Goal: Task Accomplishment & Management: Use online tool/utility

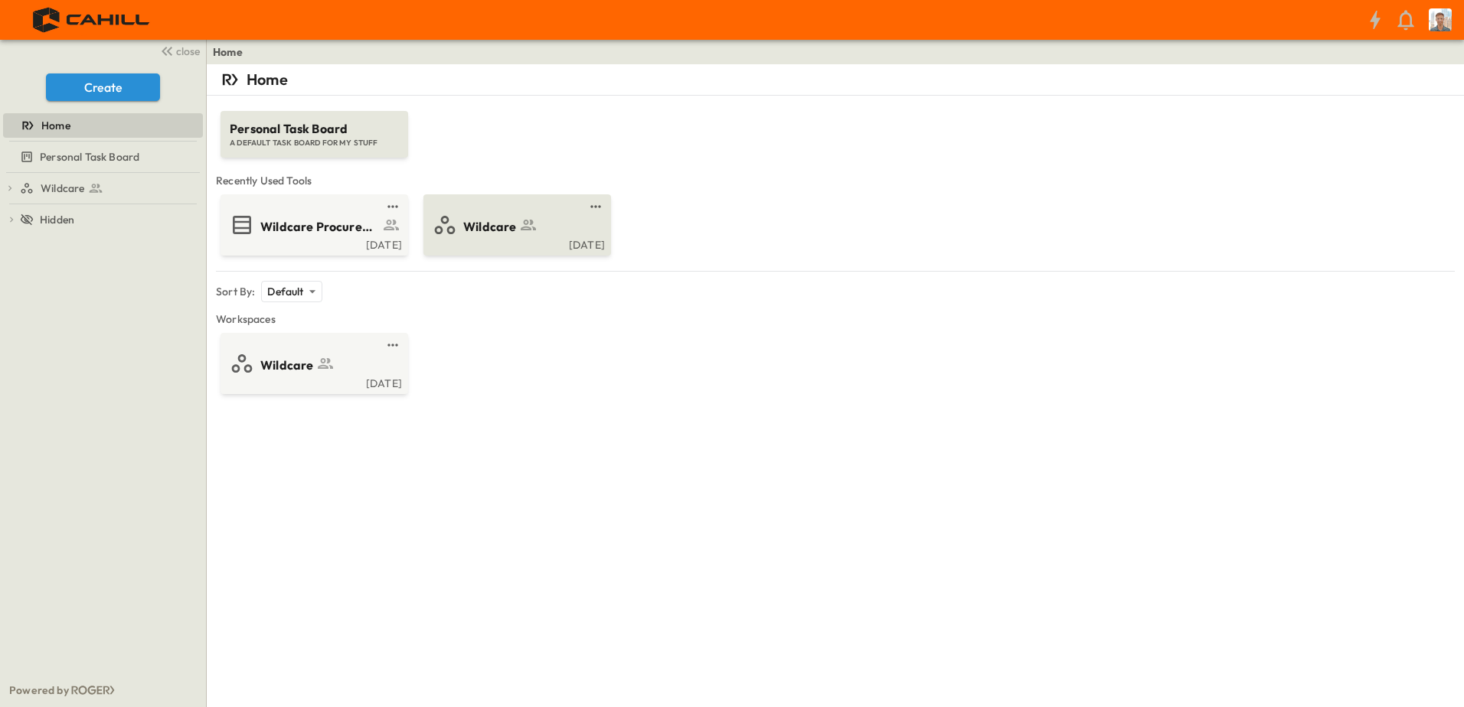
click at [498, 229] on span "Wildcare" at bounding box center [489, 227] width 53 height 18
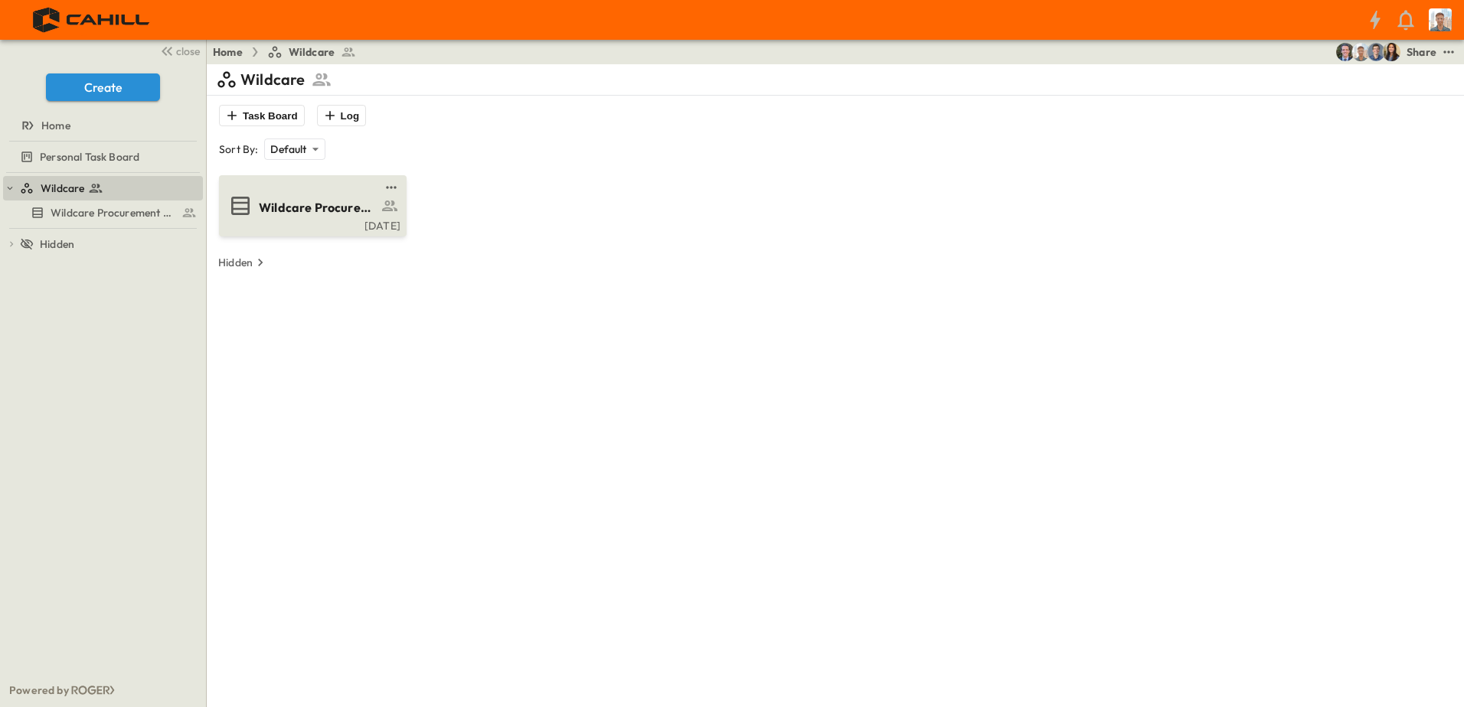
click at [367, 209] on span "Wildcare Procurement Log" at bounding box center [318, 208] width 119 height 18
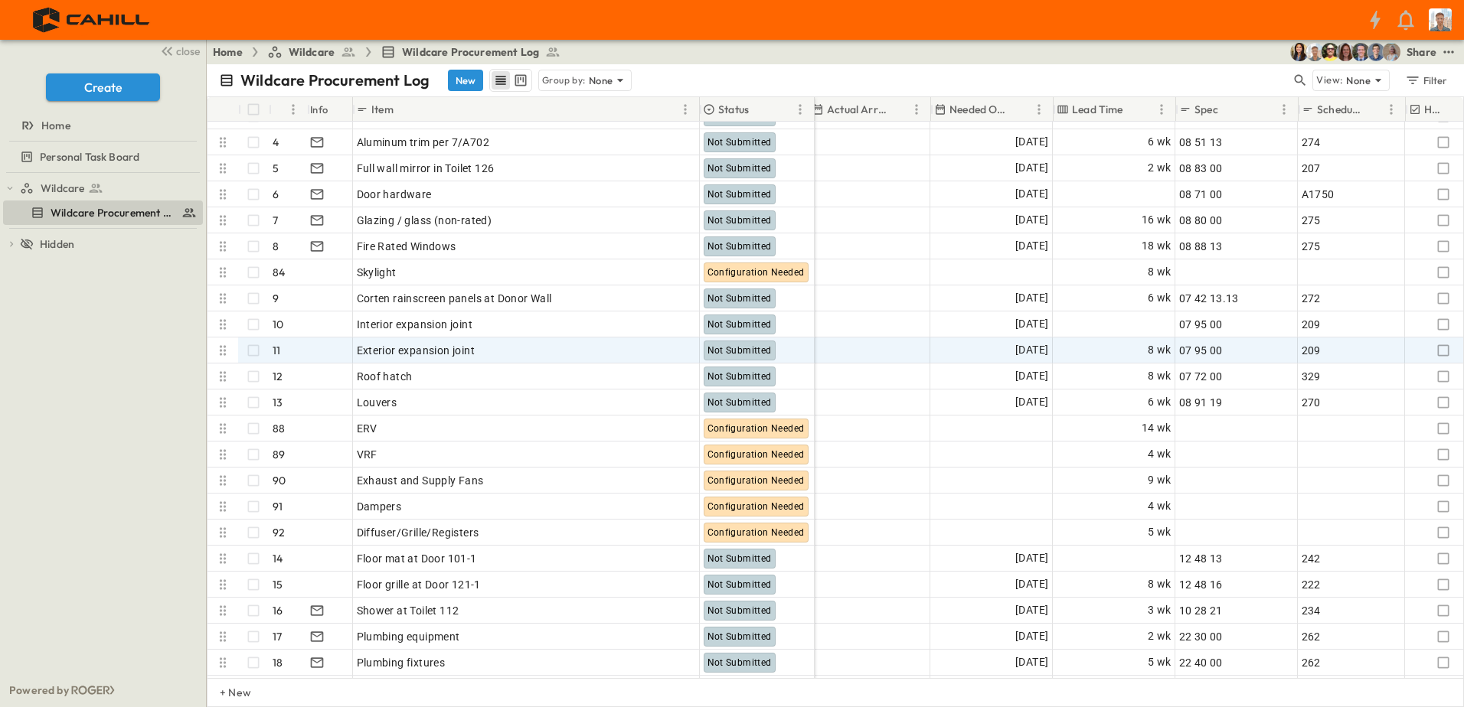
scroll to position [383, 978]
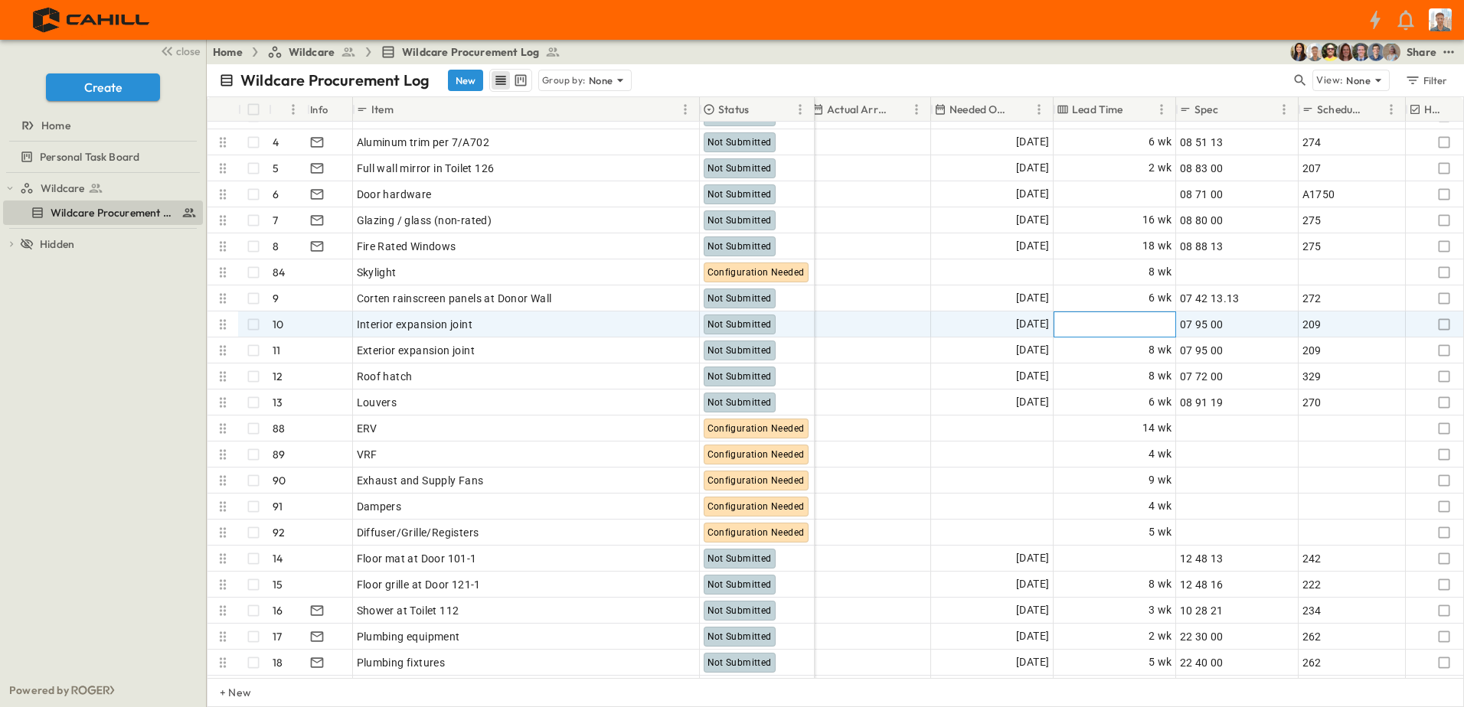
click at [1138, 323] on span "Add Duration" at bounding box center [1139, 324] width 67 height 15
type input "*"
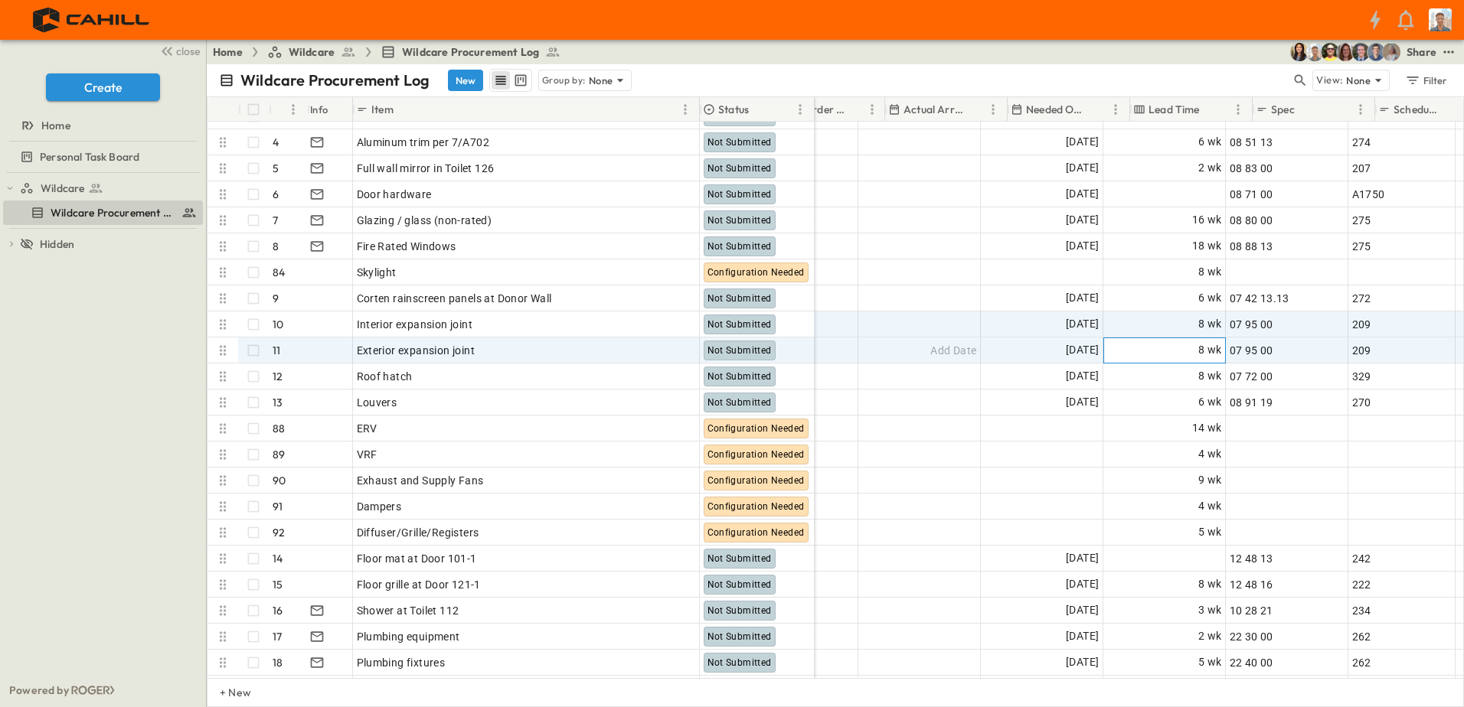
scroll to position [383, 902]
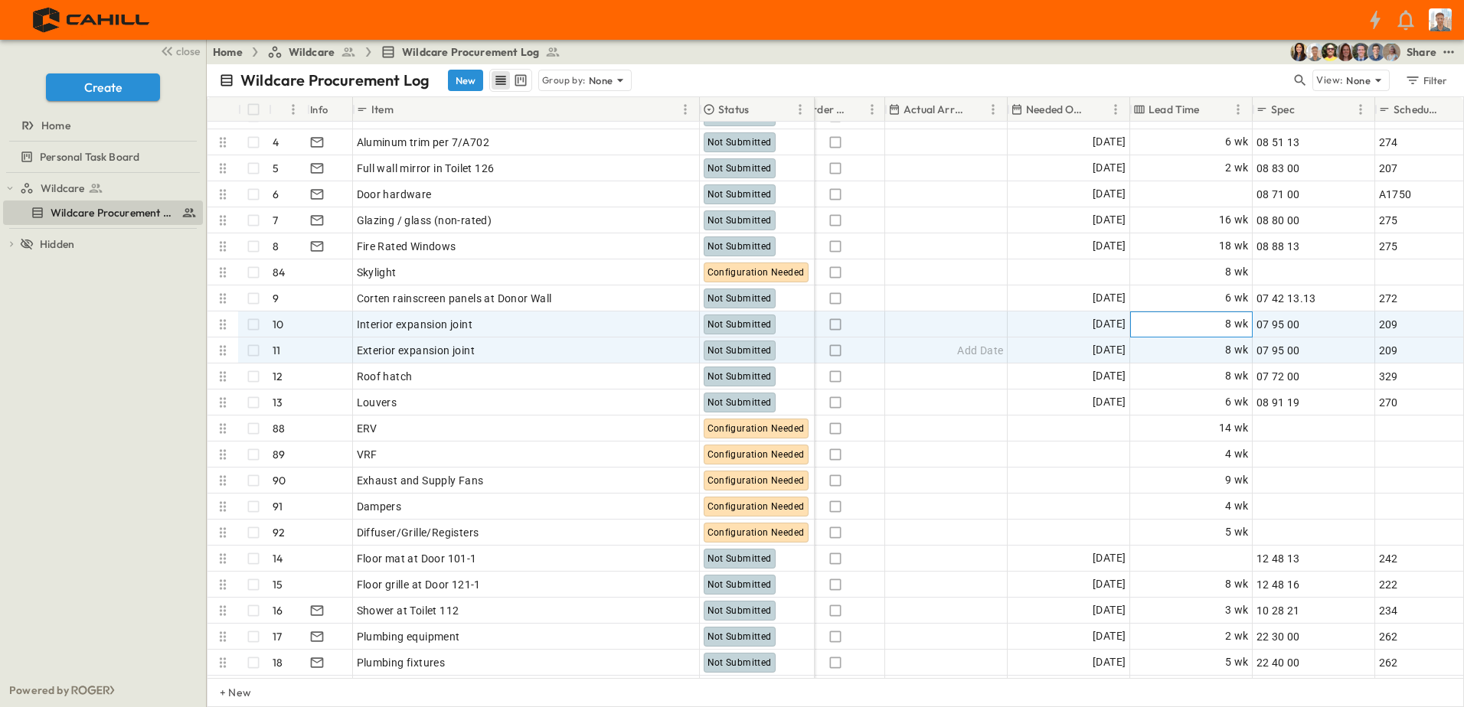
click at [1194, 322] on div "8 wk" at bounding box center [1191, 324] width 121 height 24
click at [1177, 349] on div "8 wk" at bounding box center [1191, 350] width 121 height 24
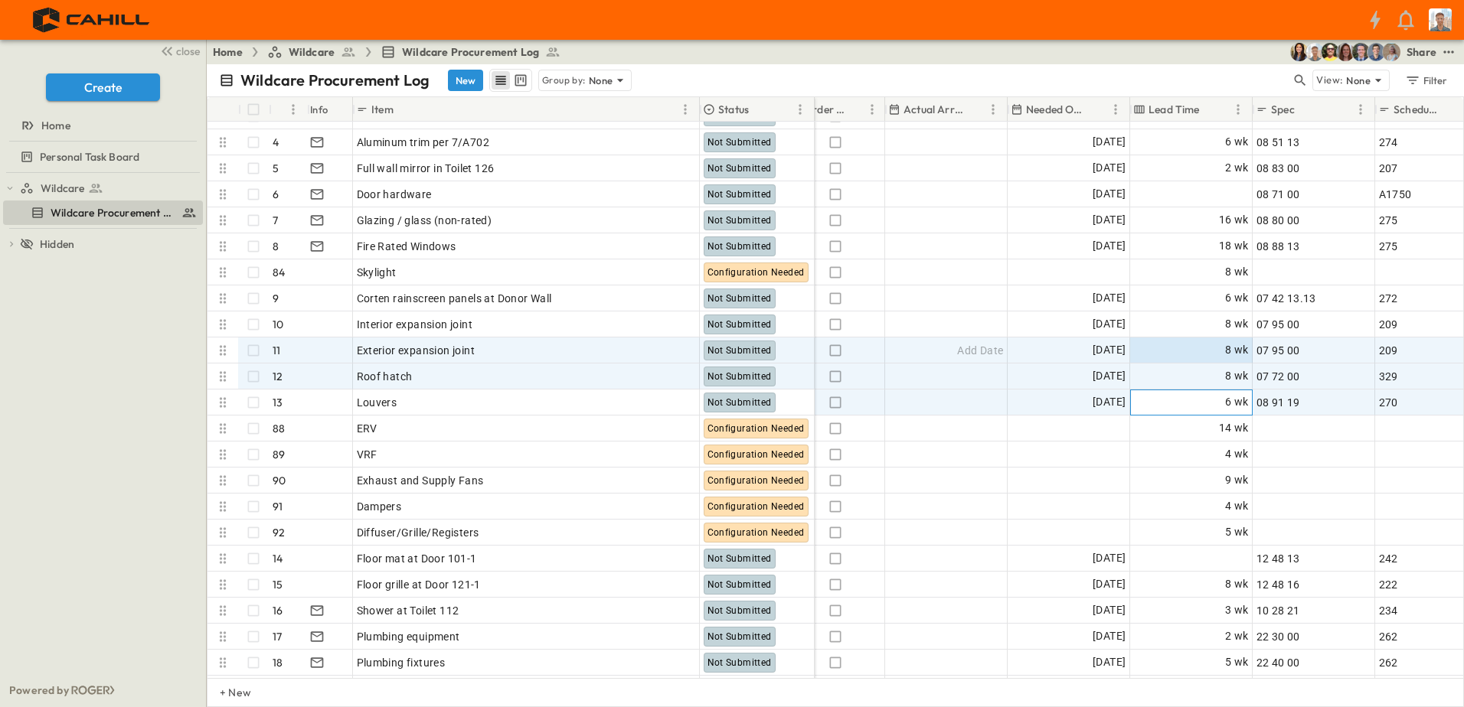
click at [1173, 403] on div "6 wk" at bounding box center [1191, 402] width 121 height 24
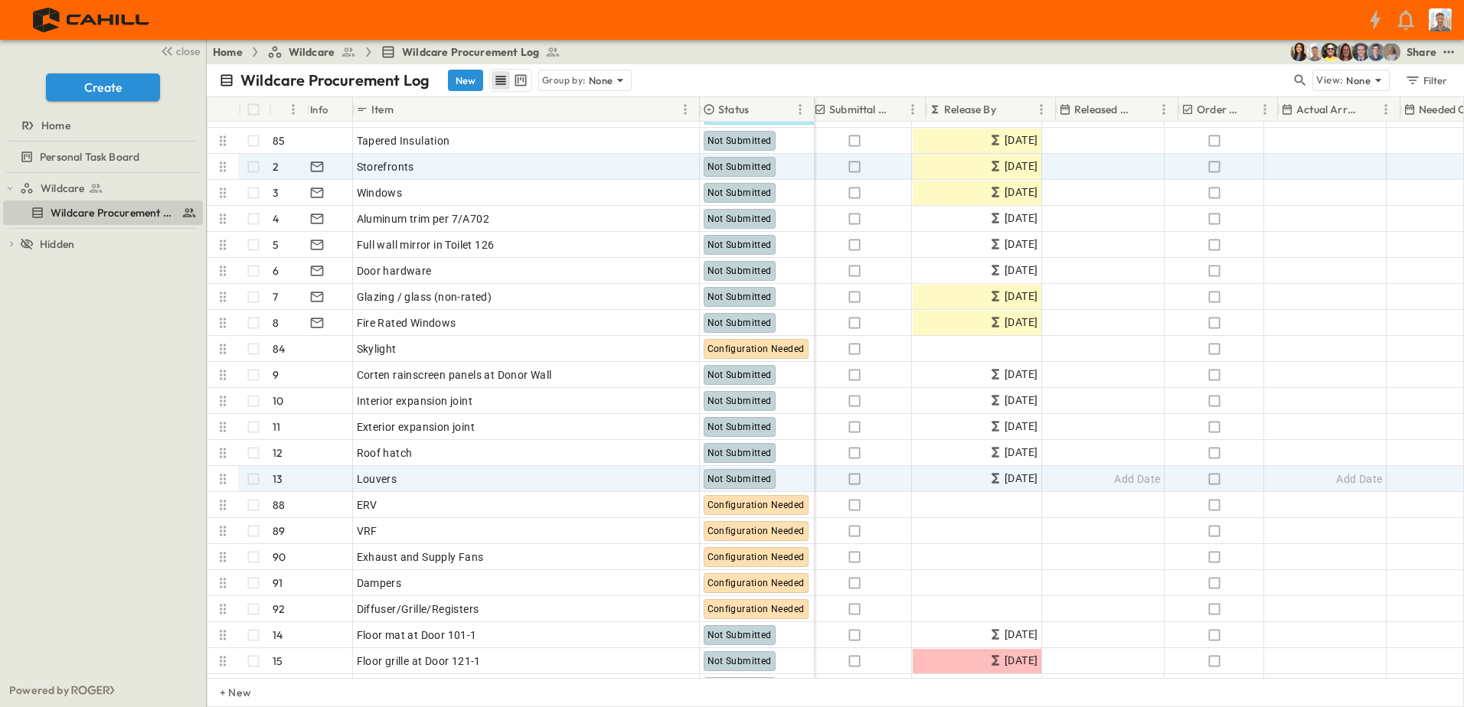
scroll to position [306, 459]
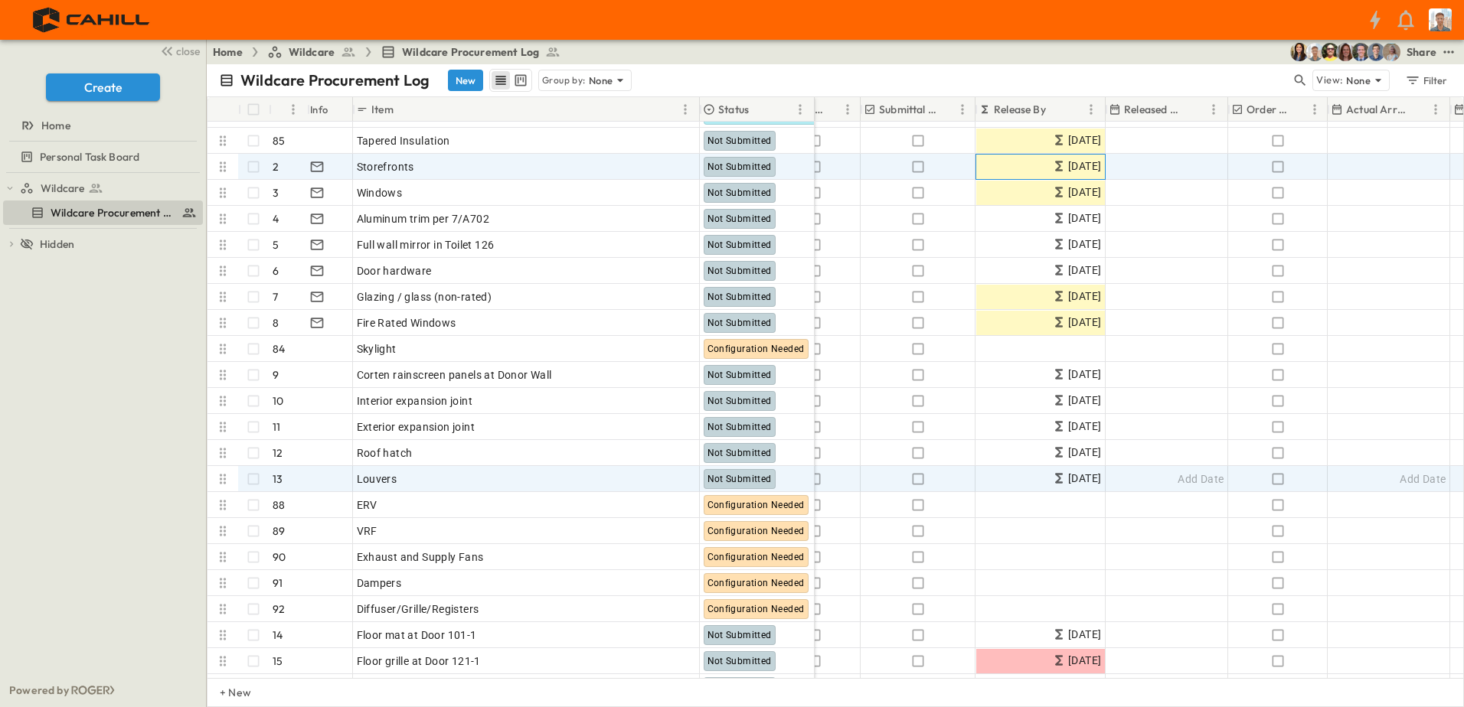
click at [1068, 166] on span "[DATE]" at bounding box center [1084, 167] width 33 height 18
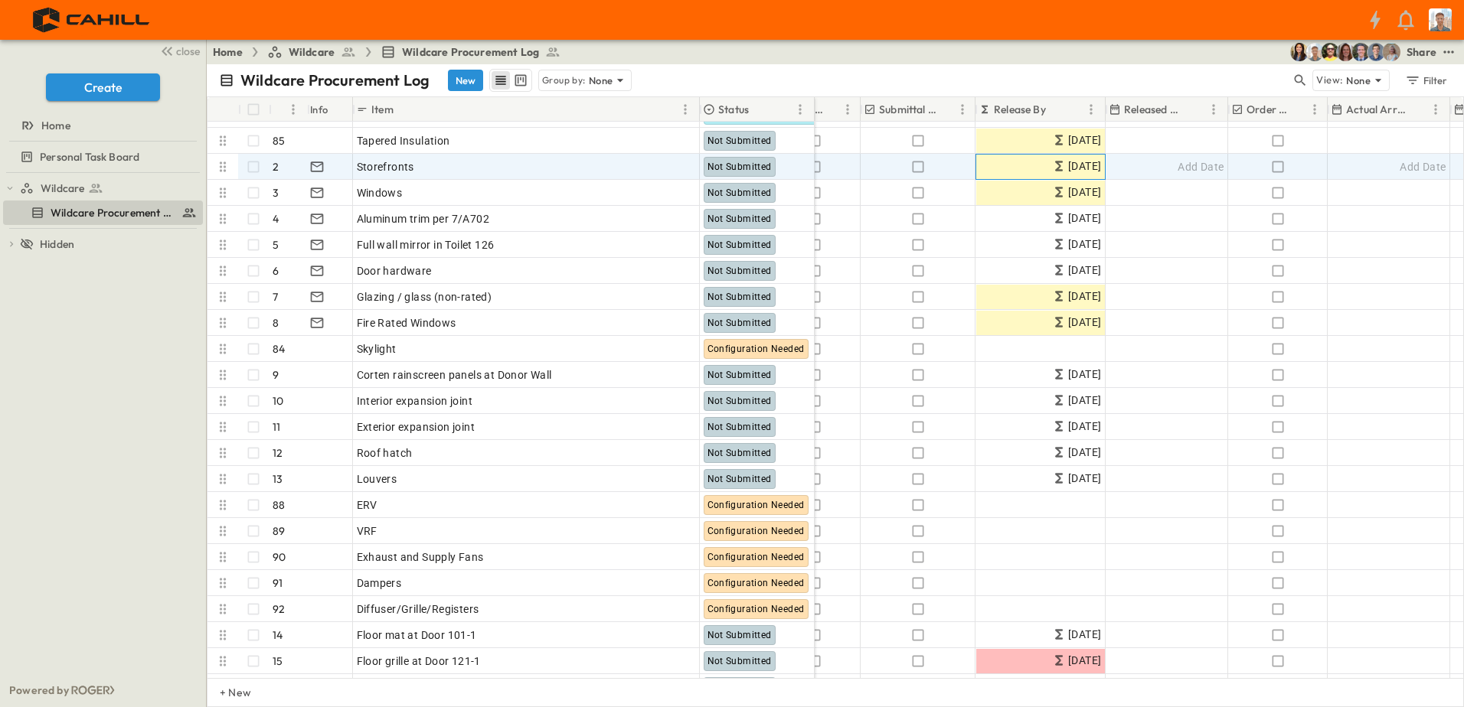
click at [1068, 168] on span "[DATE]" at bounding box center [1084, 167] width 33 height 18
click at [1073, 169] on span "[DATE]" at bounding box center [1084, 167] width 33 height 18
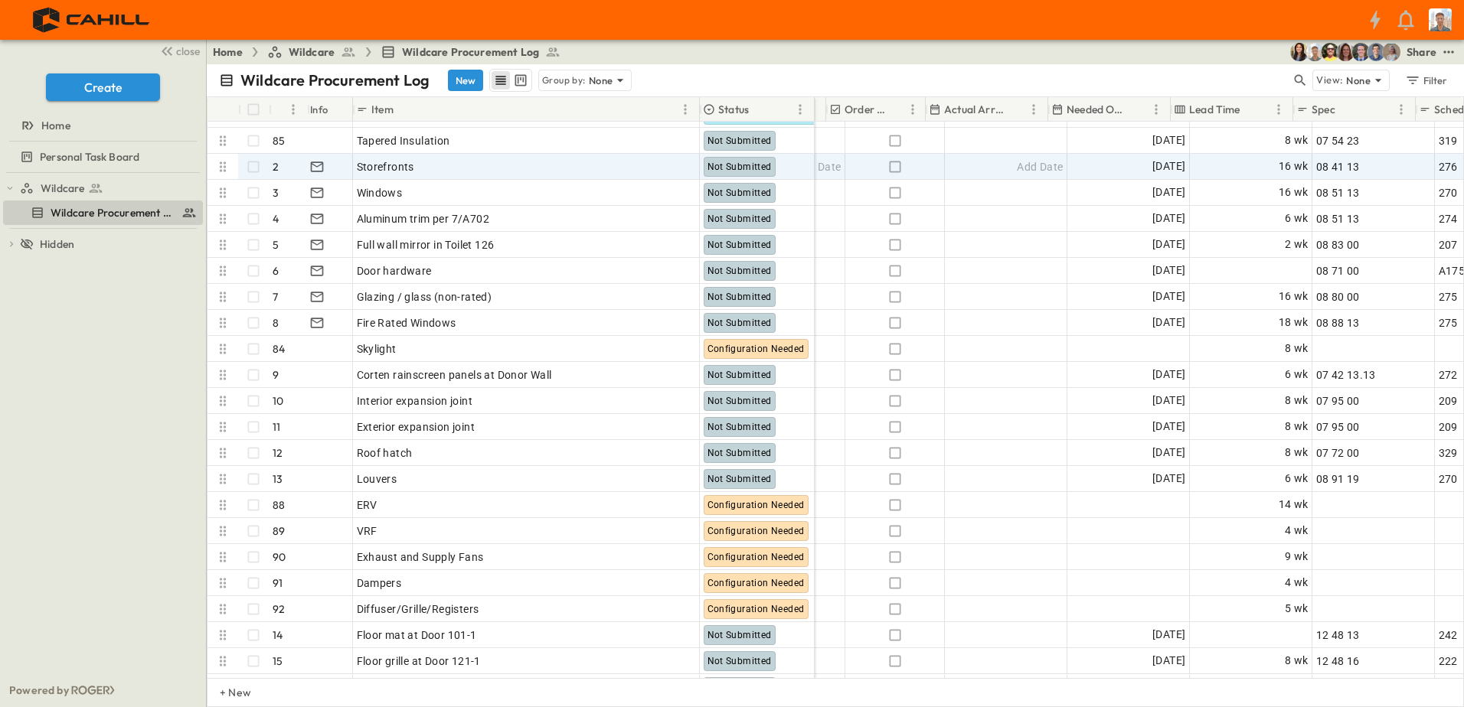
scroll to position [306, 919]
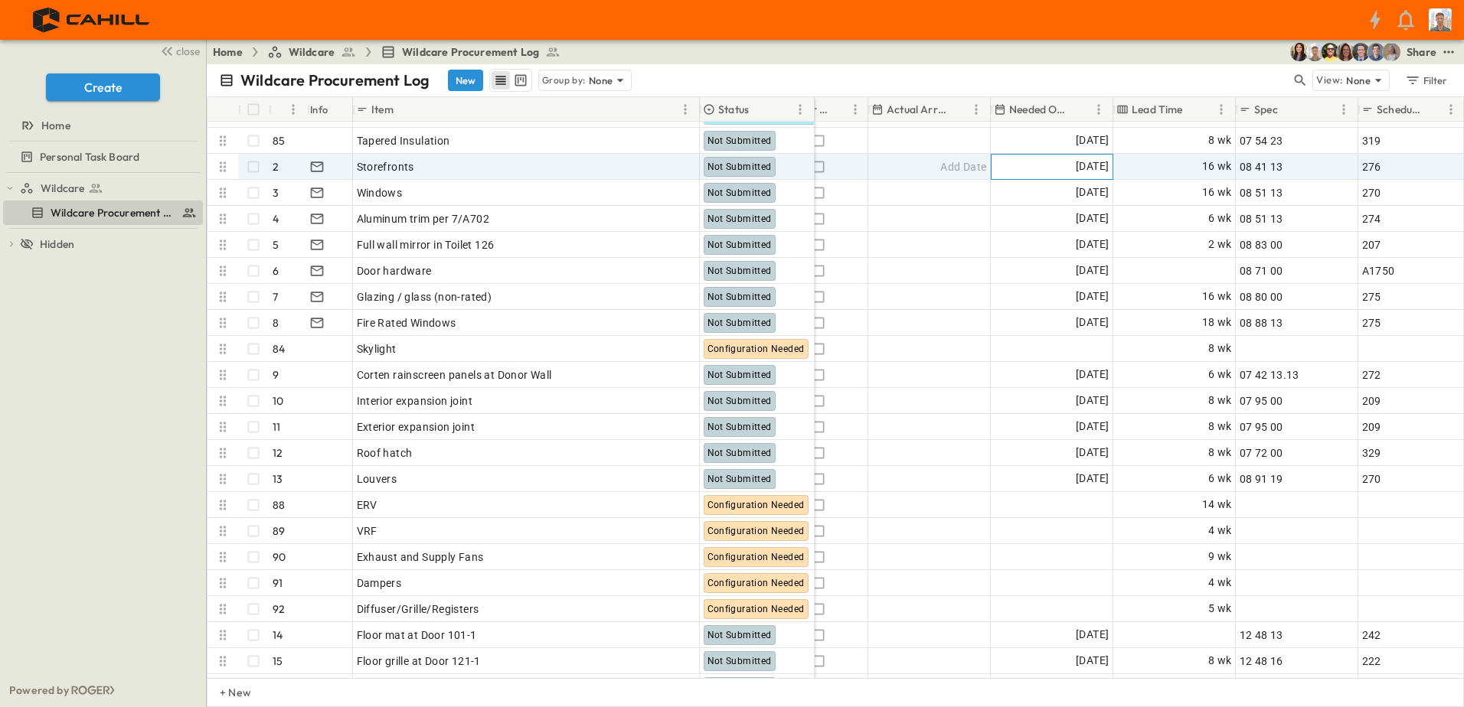
click at [1083, 168] on span "[DATE]" at bounding box center [1092, 167] width 33 height 18
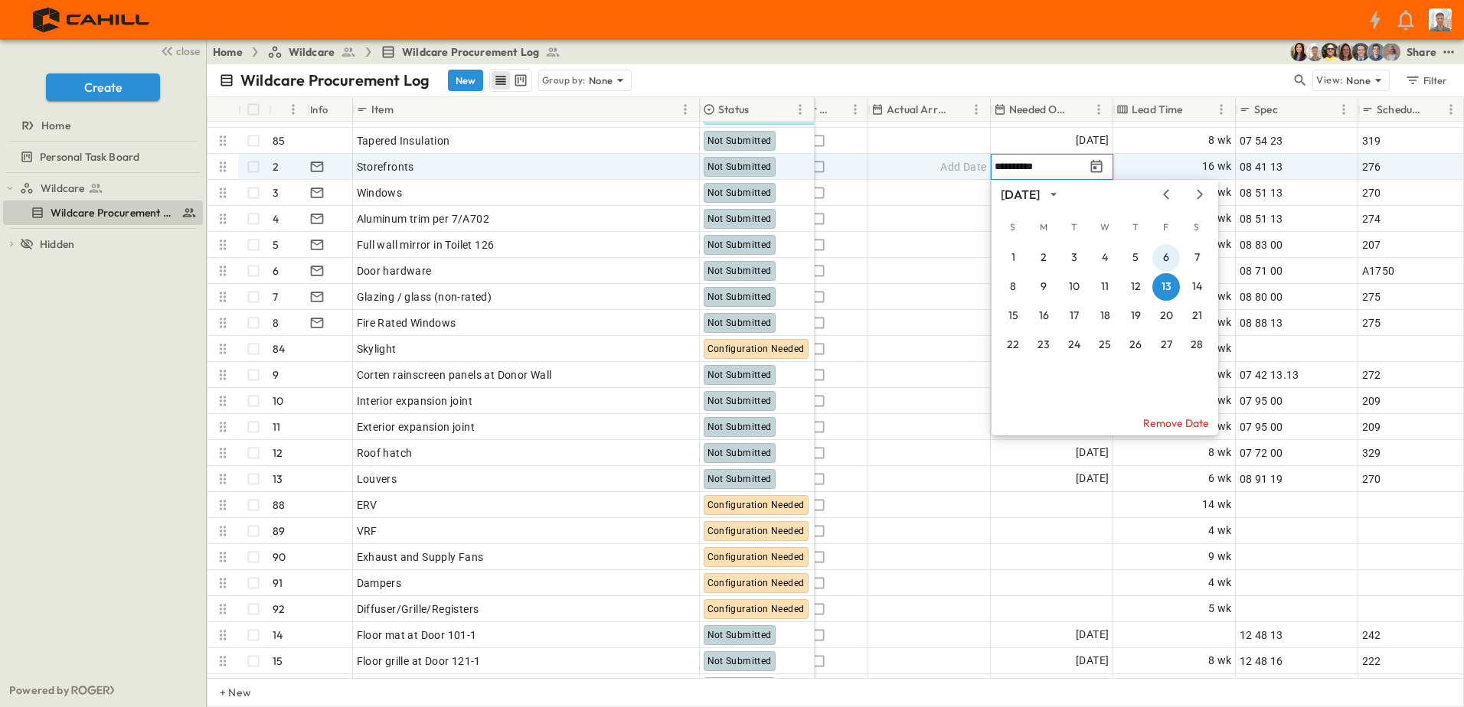
click at [1167, 258] on button "6" at bounding box center [1166, 258] width 28 height 28
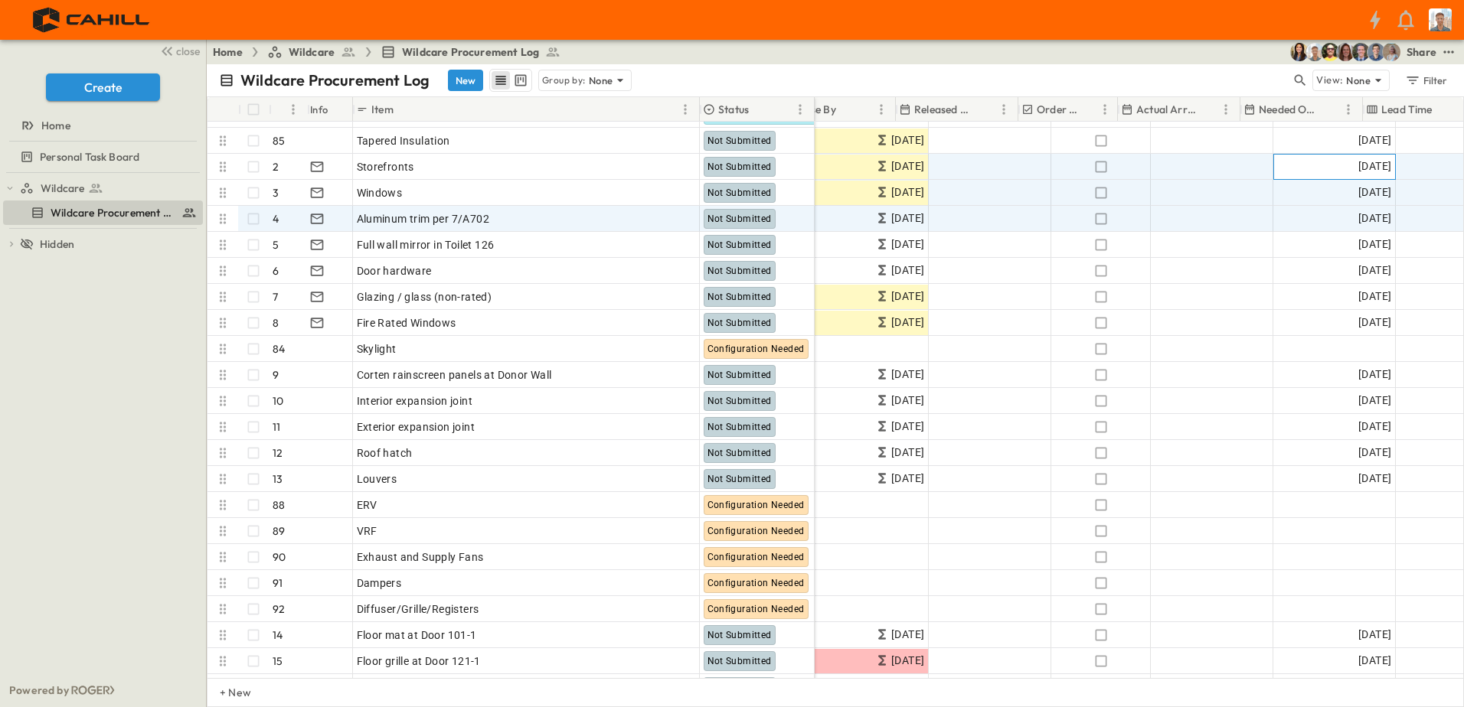
scroll to position [306, 612]
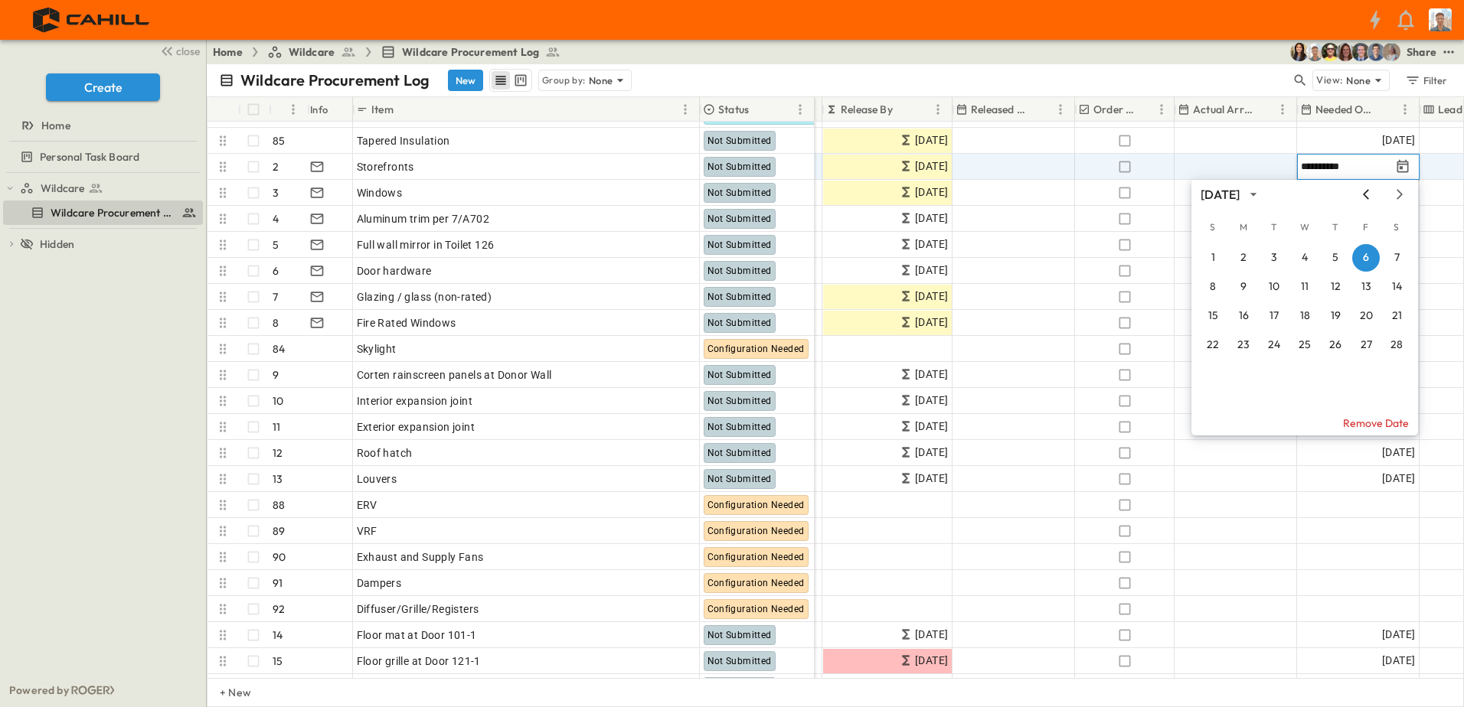
click at [1362, 195] on icon "Previous month" at bounding box center [1366, 194] width 18 height 12
click at [1364, 340] on button "23" at bounding box center [1366, 346] width 28 height 28
click at [1246, 377] on button "26" at bounding box center [1244, 375] width 28 height 28
click at [1276, 367] on button "27" at bounding box center [1274, 375] width 28 height 28
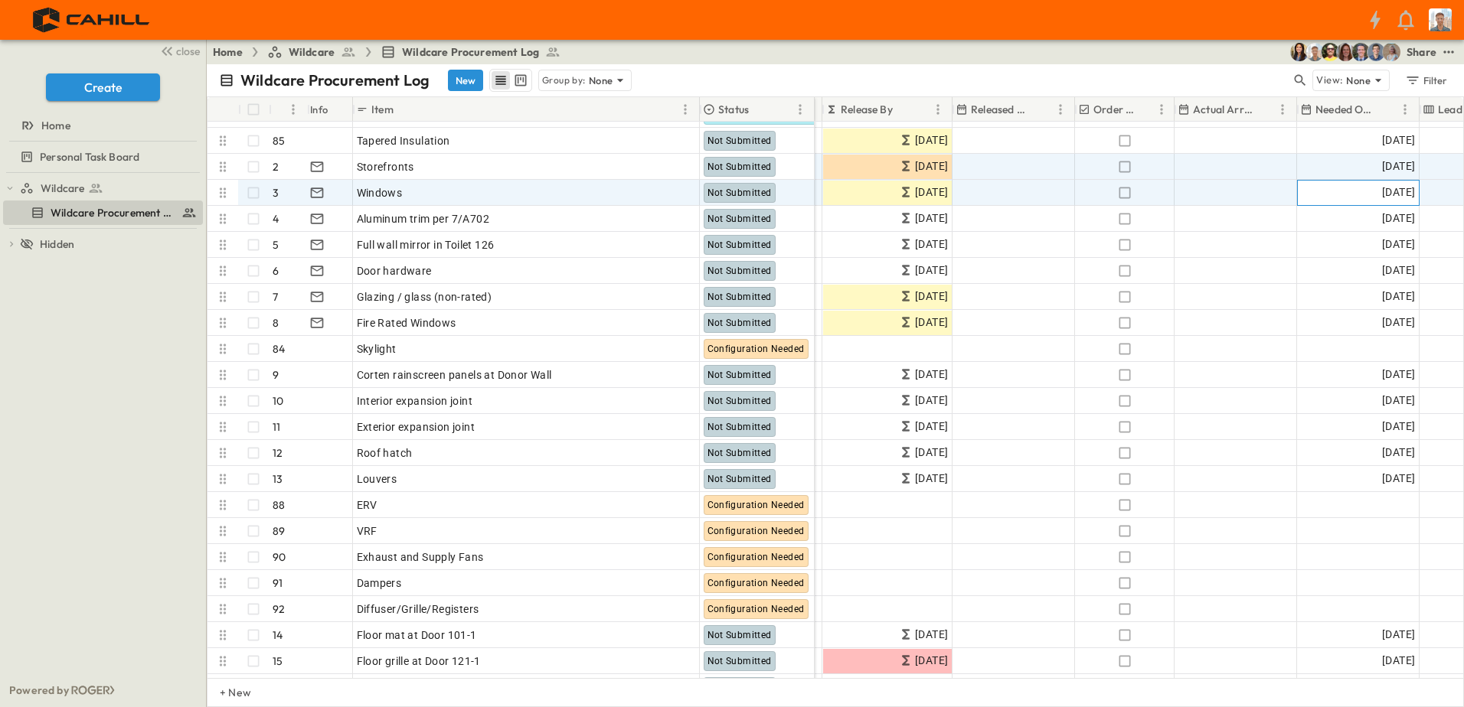
click at [1398, 191] on span "[DATE]" at bounding box center [1398, 193] width 33 height 18
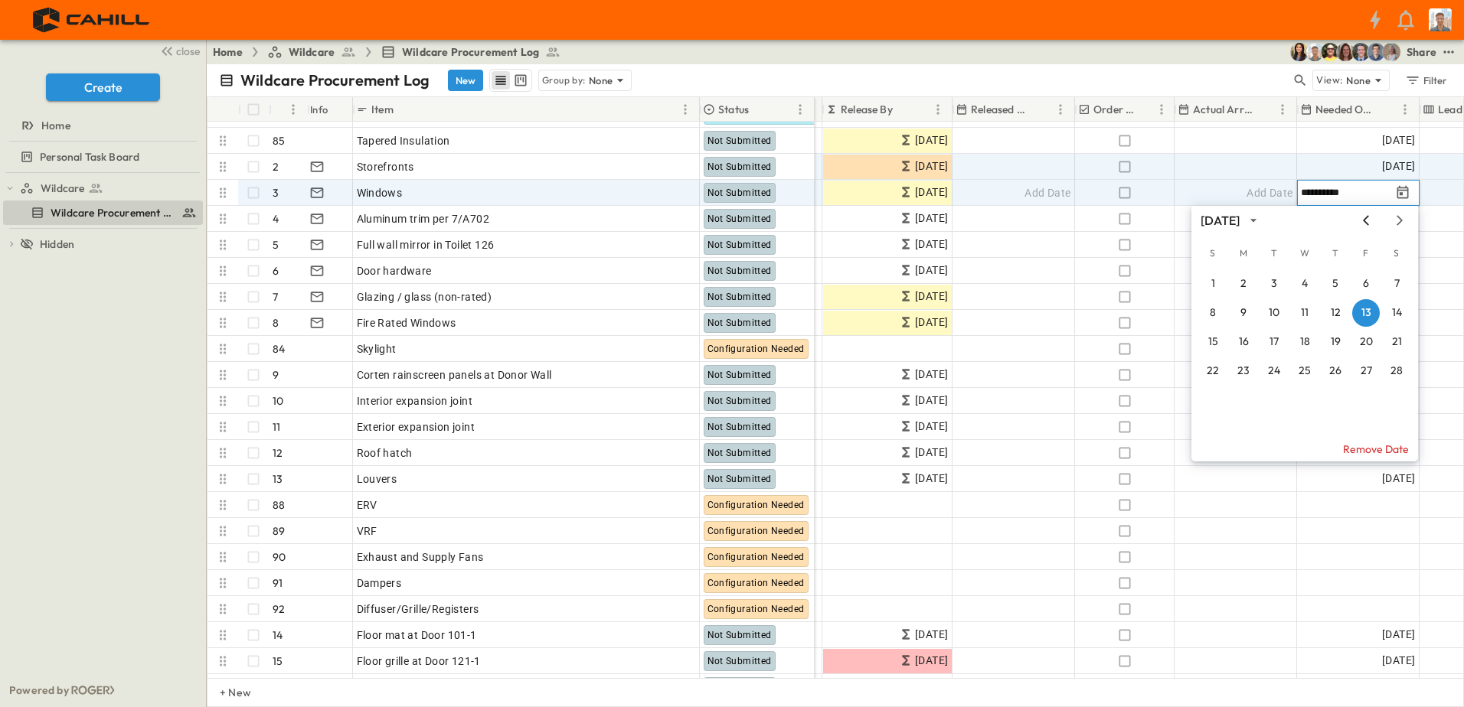
click at [1366, 218] on icon "Previous month" at bounding box center [1366, 220] width 6 height 10
click at [1277, 399] on button "27" at bounding box center [1274, 401] width 28 height 28
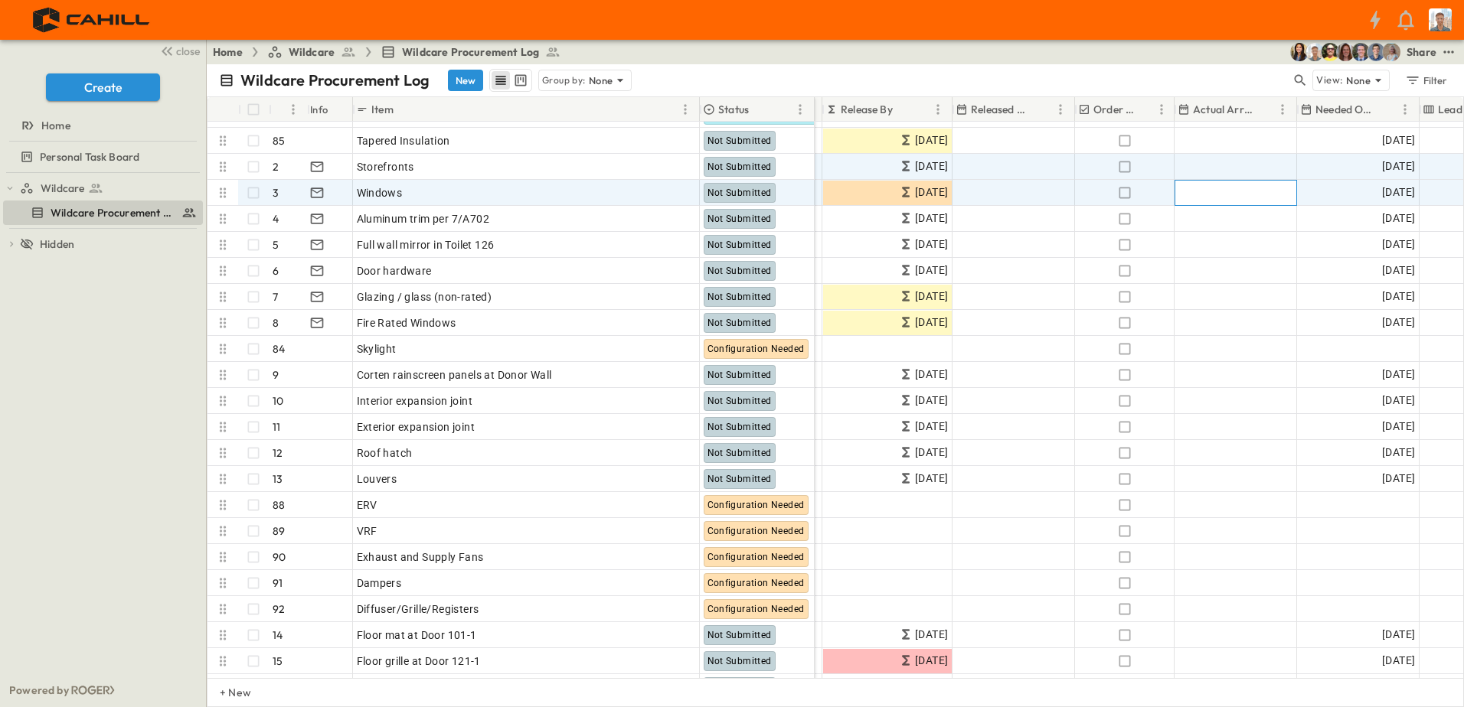
click at [1272, 193] on span "Add Date" at bounding box center [1269, 192] width 46 height 15
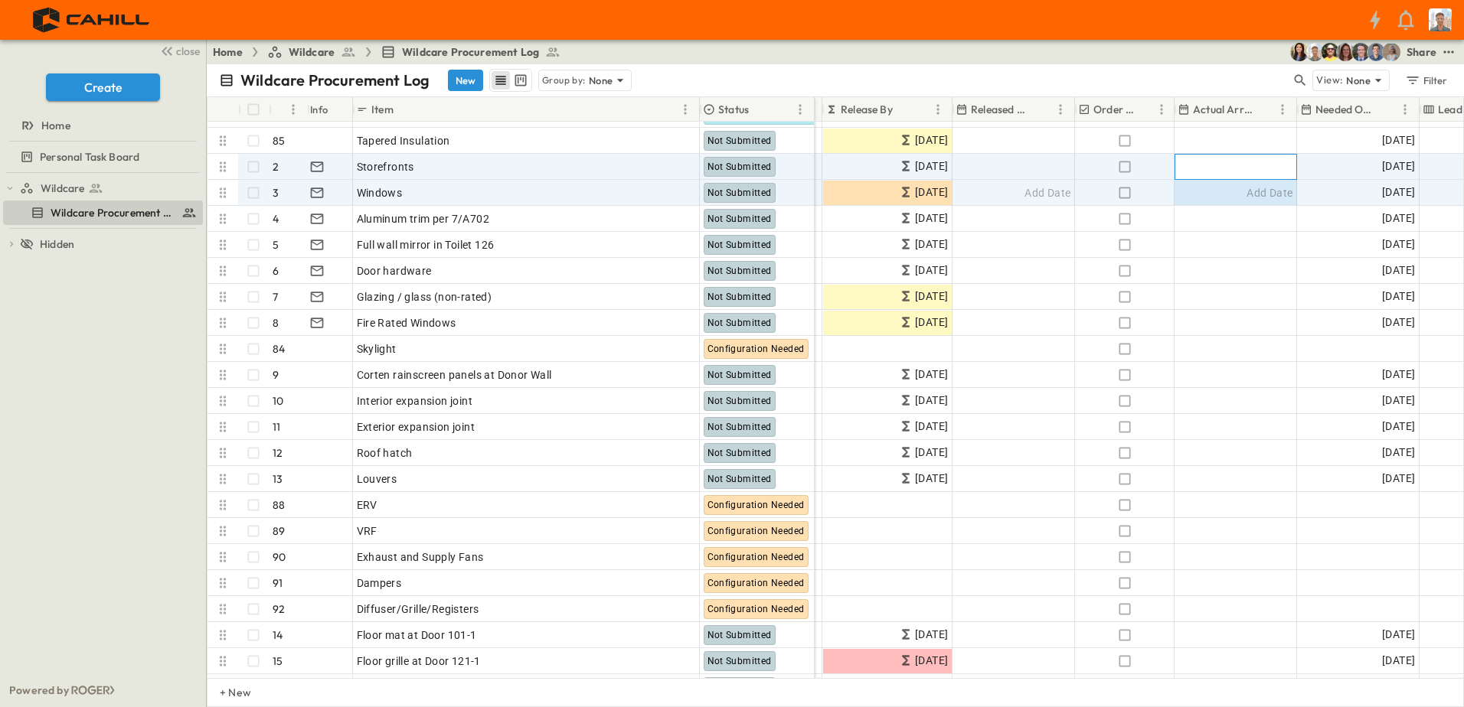
click at [1242, 167] on div "Add Date" at bounding box center [1235, 167] width 121 height 24
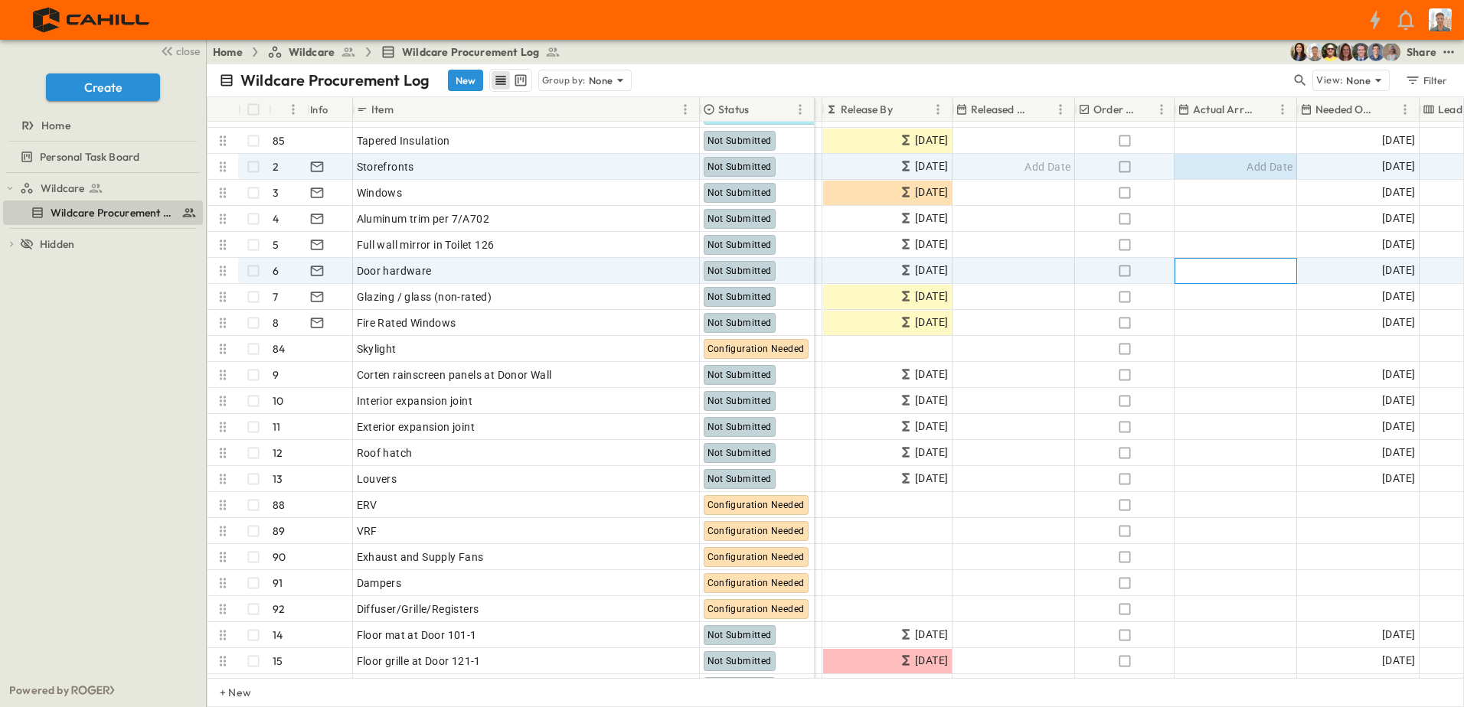
click at [1248, 269] on span "Add Date" at bounding box center [1269, 270] width 46 height 15
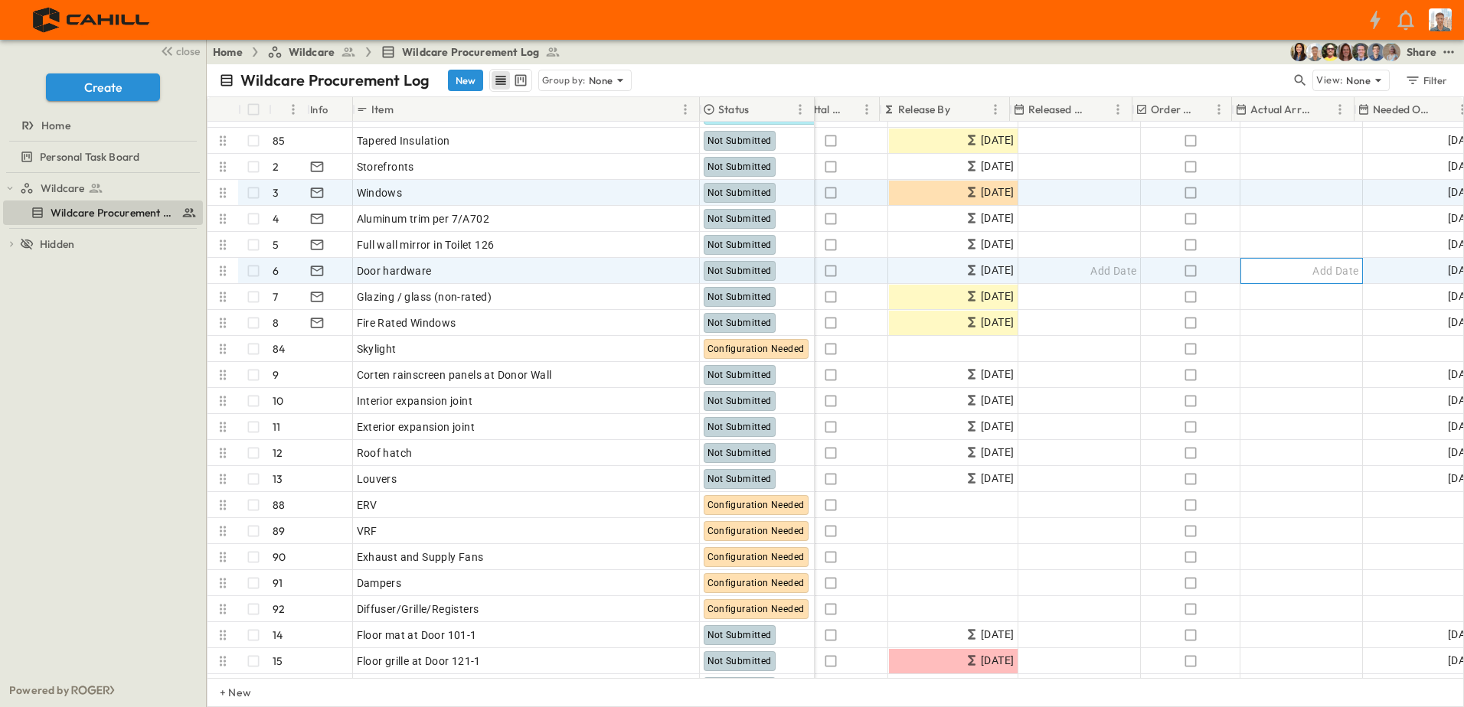
scroll to position [306, 536]
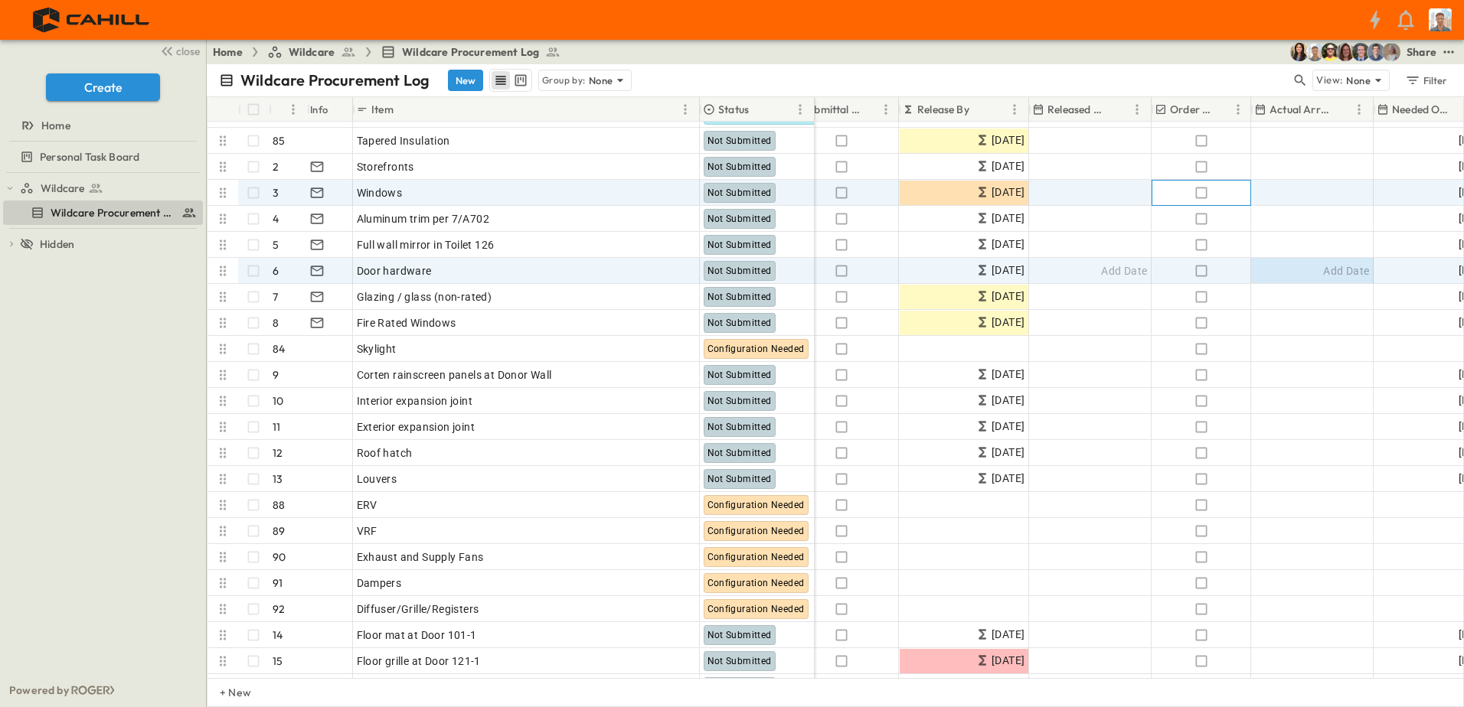
click at [1174, 197] on div at bounding box center [1201, 193] width 98 height 24
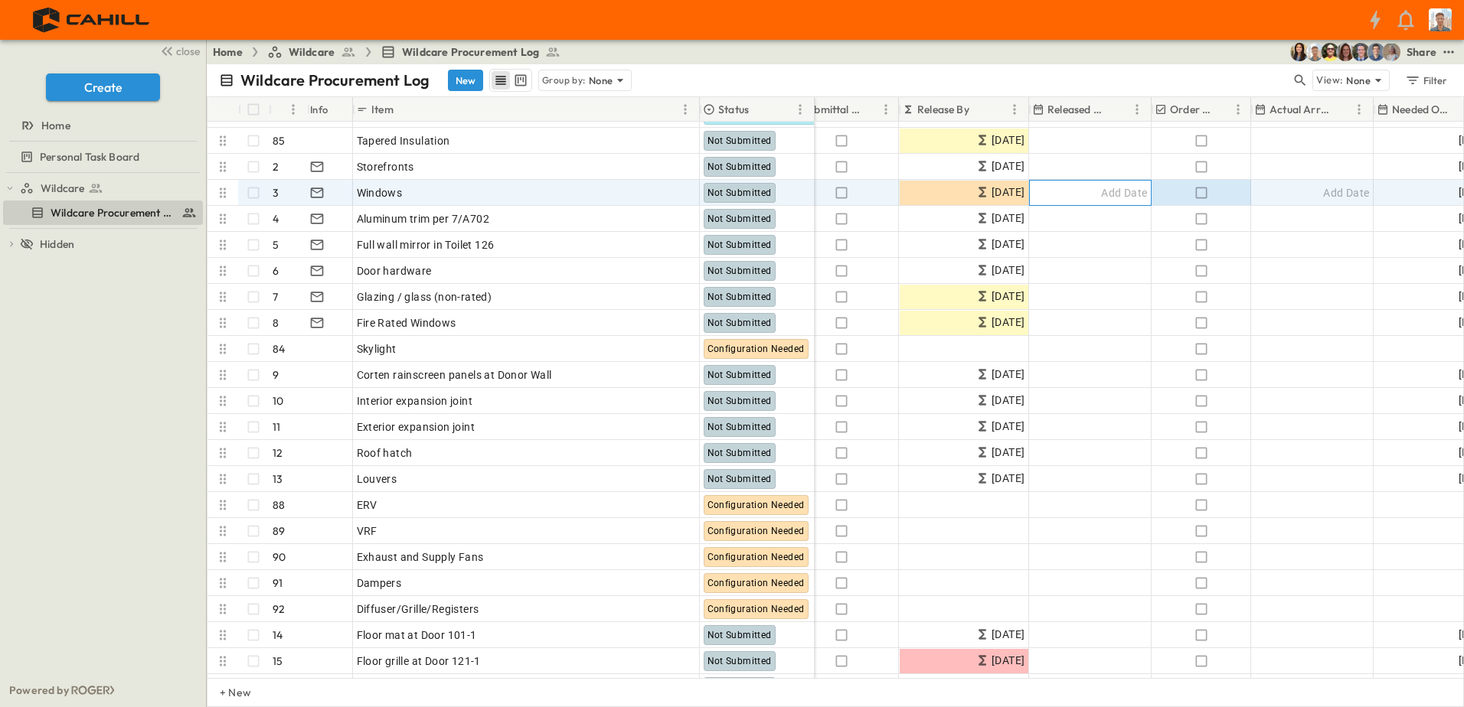
click at [1145, 193] on span "Add Date" at bounding box center [1124, 192] width 46 height 15
click at [1308, 188] on div "Add Date" at bounding box center [1312, 193] width 121 height 24
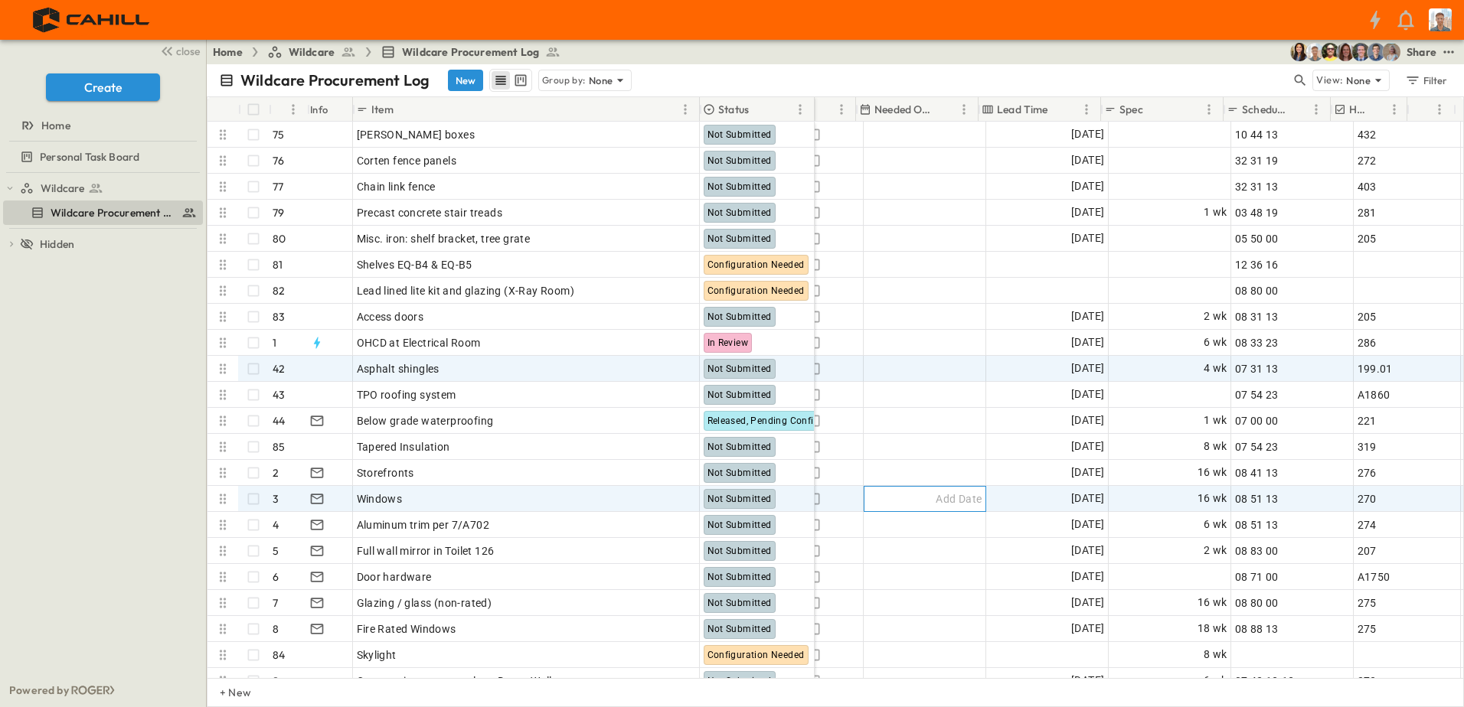
scroll to position [0, 1055]
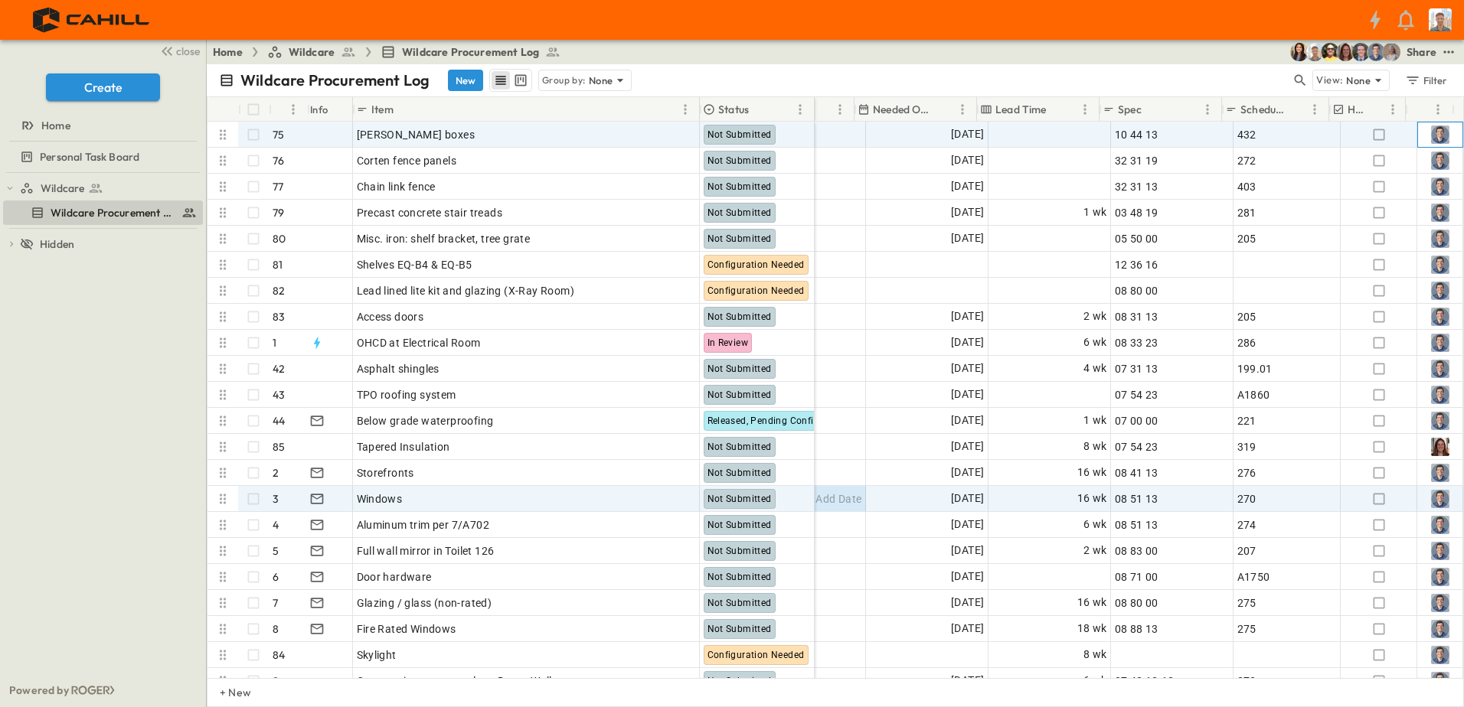
click at [1431, 134] on img at bounding box center [1440, 135] width 18 height 18
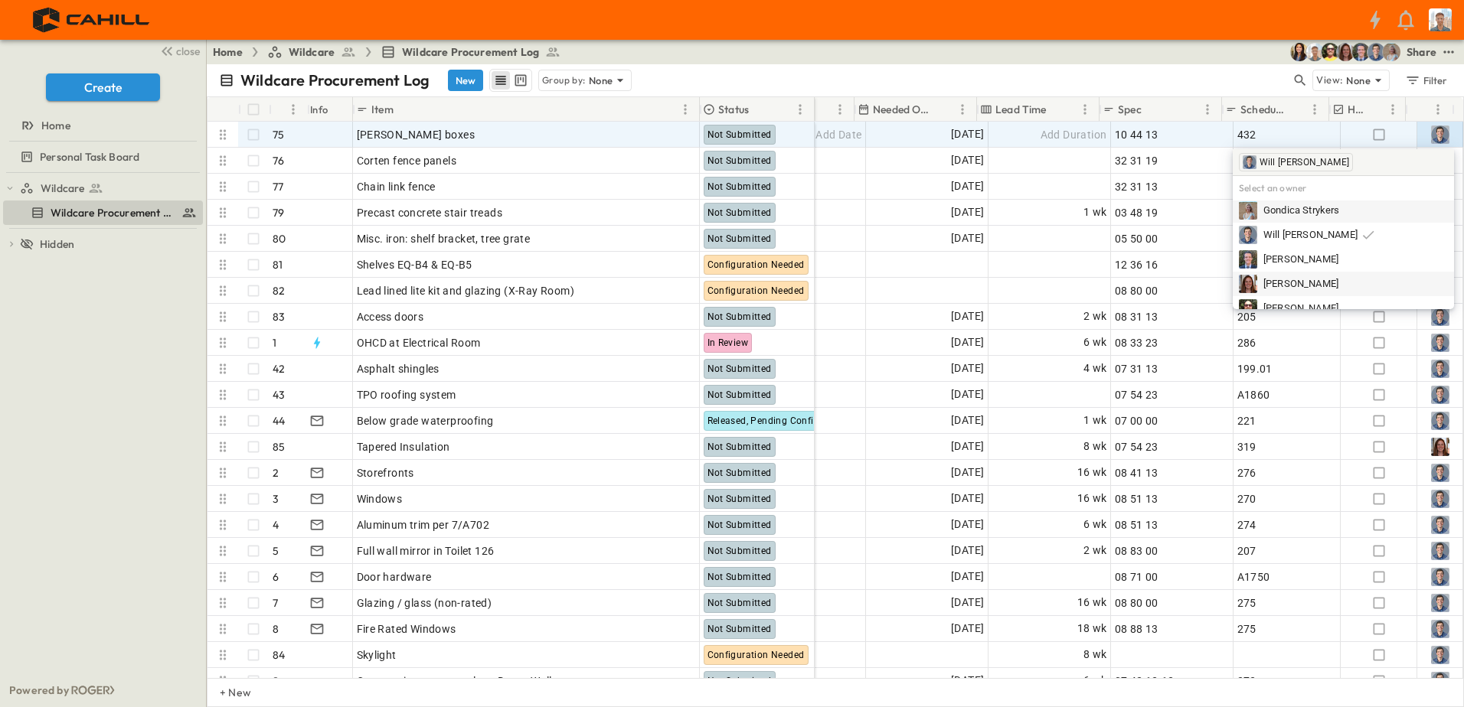
scroll to position [0, 0]
click at [1431, 135] on img at bounding box center [1440, 135] width 18 height 18
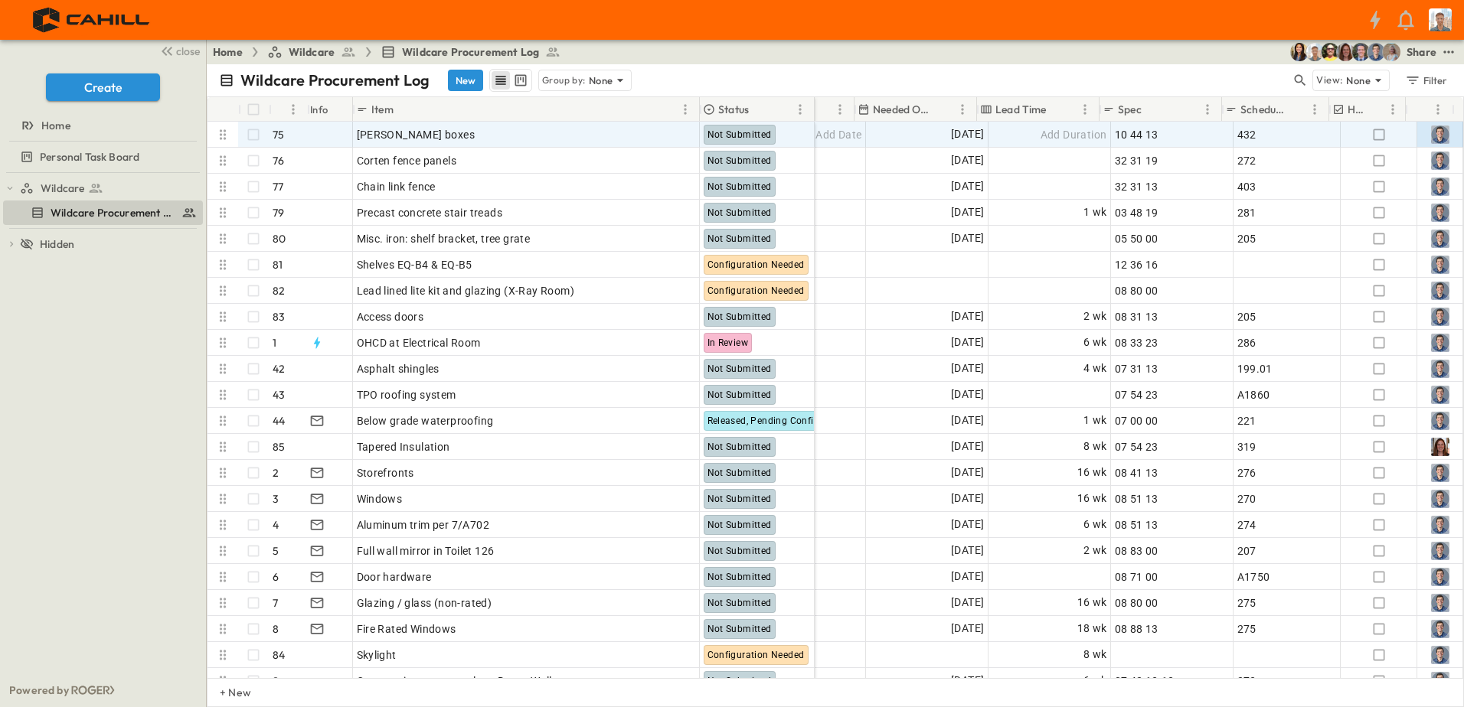
click at [1108, 48] on div "Home Wildcare Wildcare Procurement Log Share" at bounding box center [835, 52] width 1257 height 24
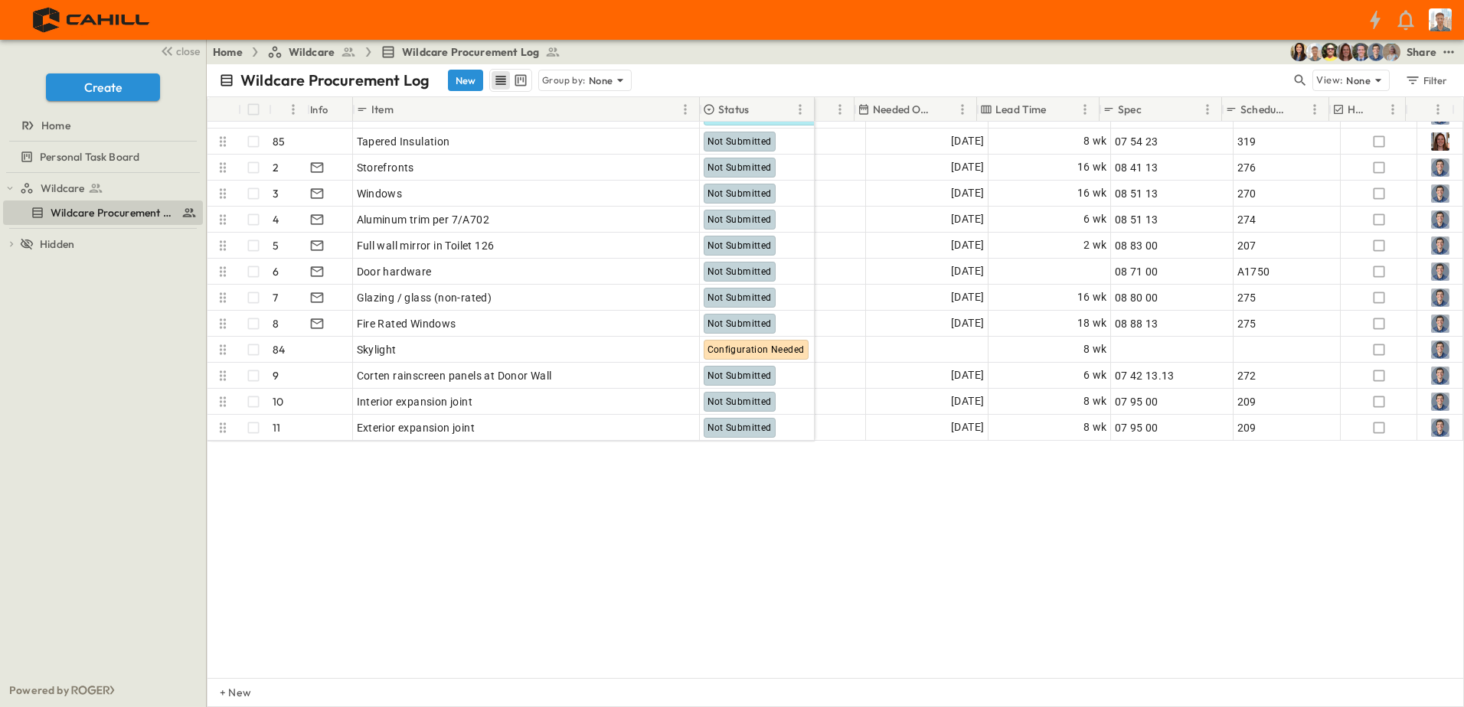
scroll to position [0, 1055]
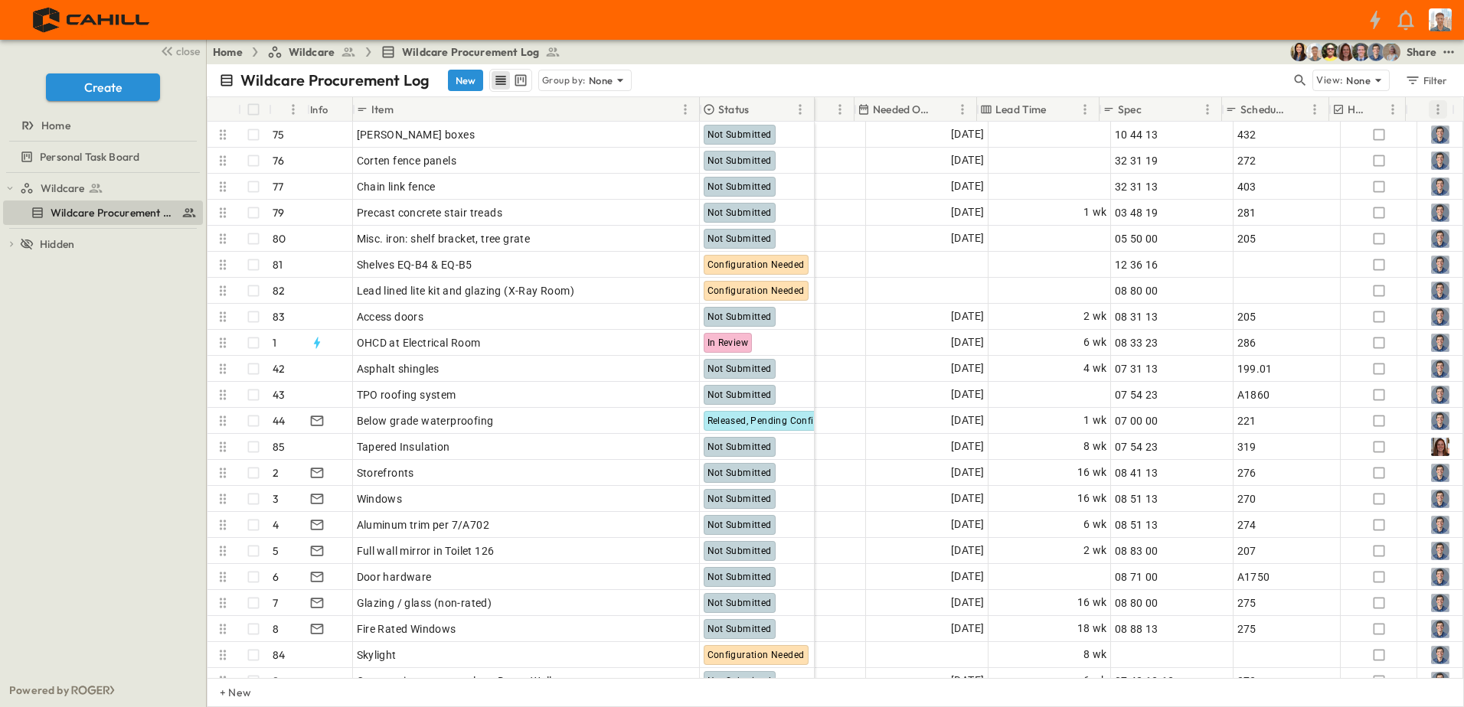
click at [1438, 107] on icon "Menu" at bounding box center [1437, 109] width 15 height 15
click at [1442, 110] on icon "Menu" at bounding box center [1437, 109] width 15 height 15
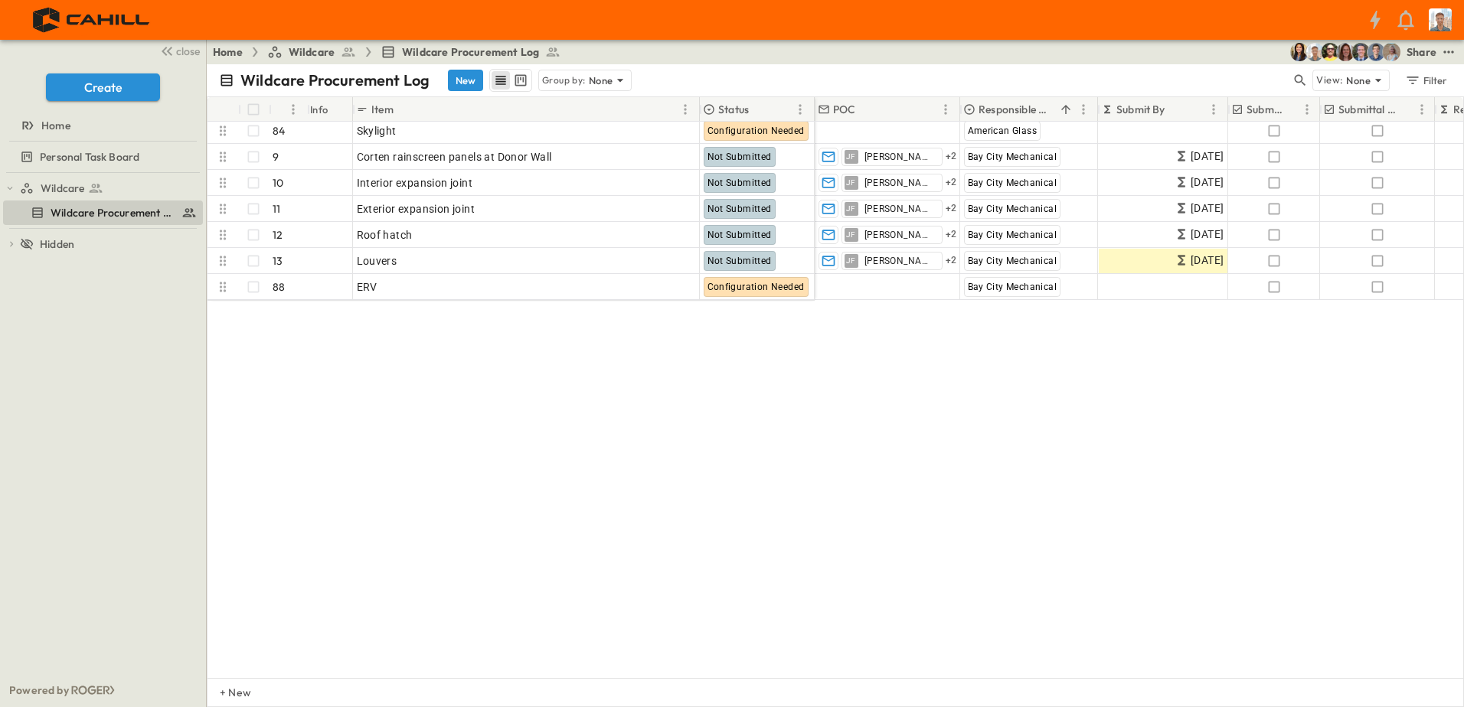
scroll to position [0, 0]
